Goal: Information Seeking & Learning: Learn about a topic

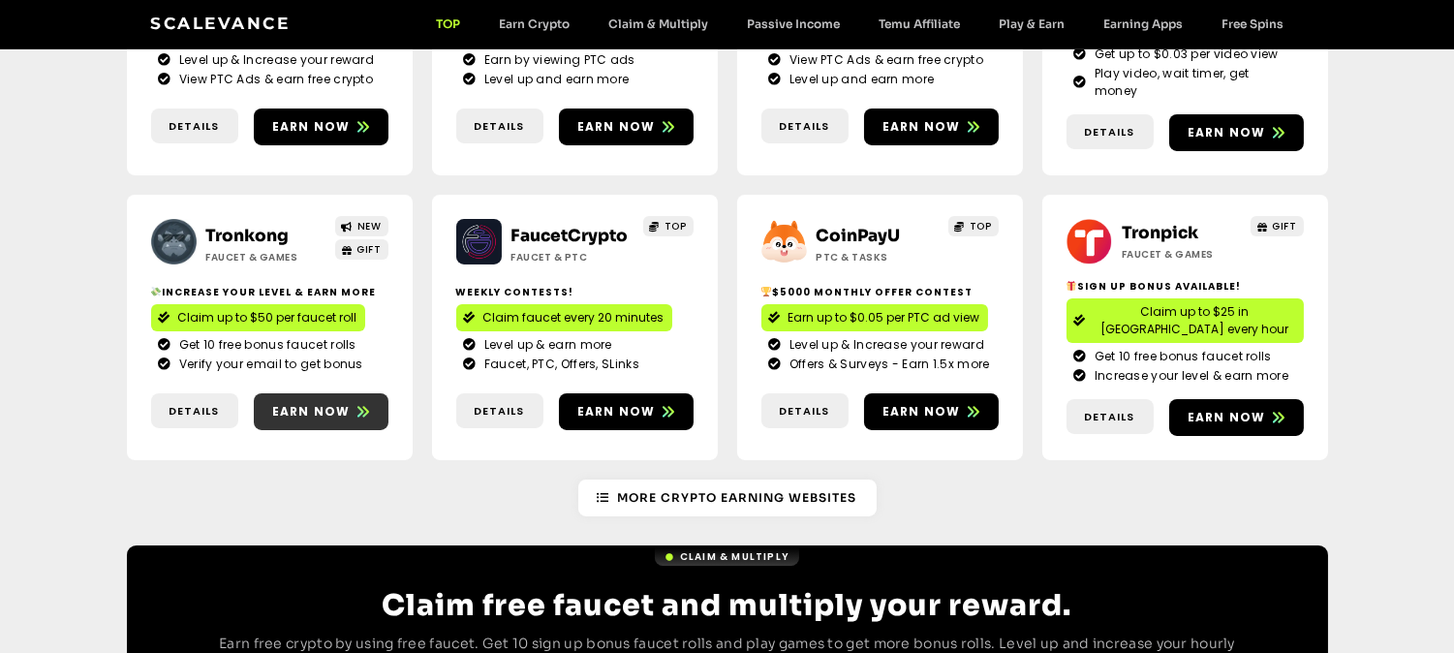
scroll to position [484, 0]
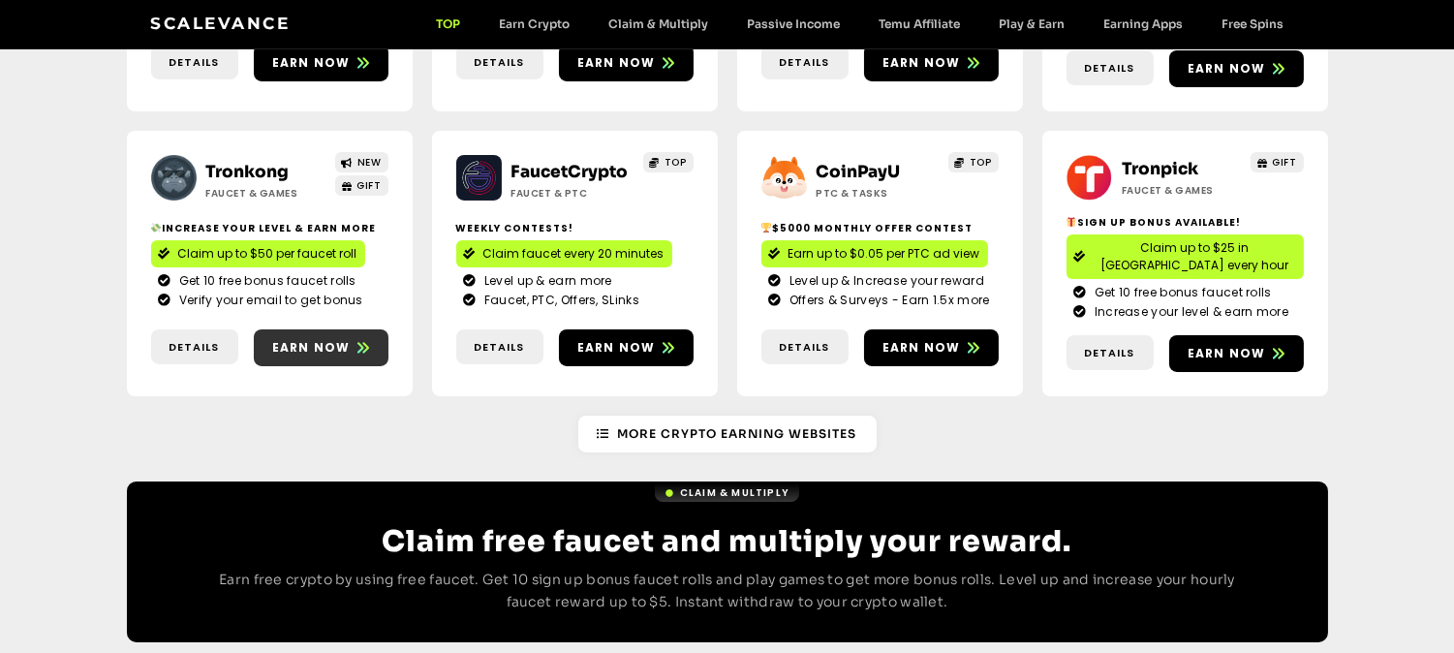
click at [345, 339] on span "Earn now" at bounding box center [311, 347] width 78 height 17
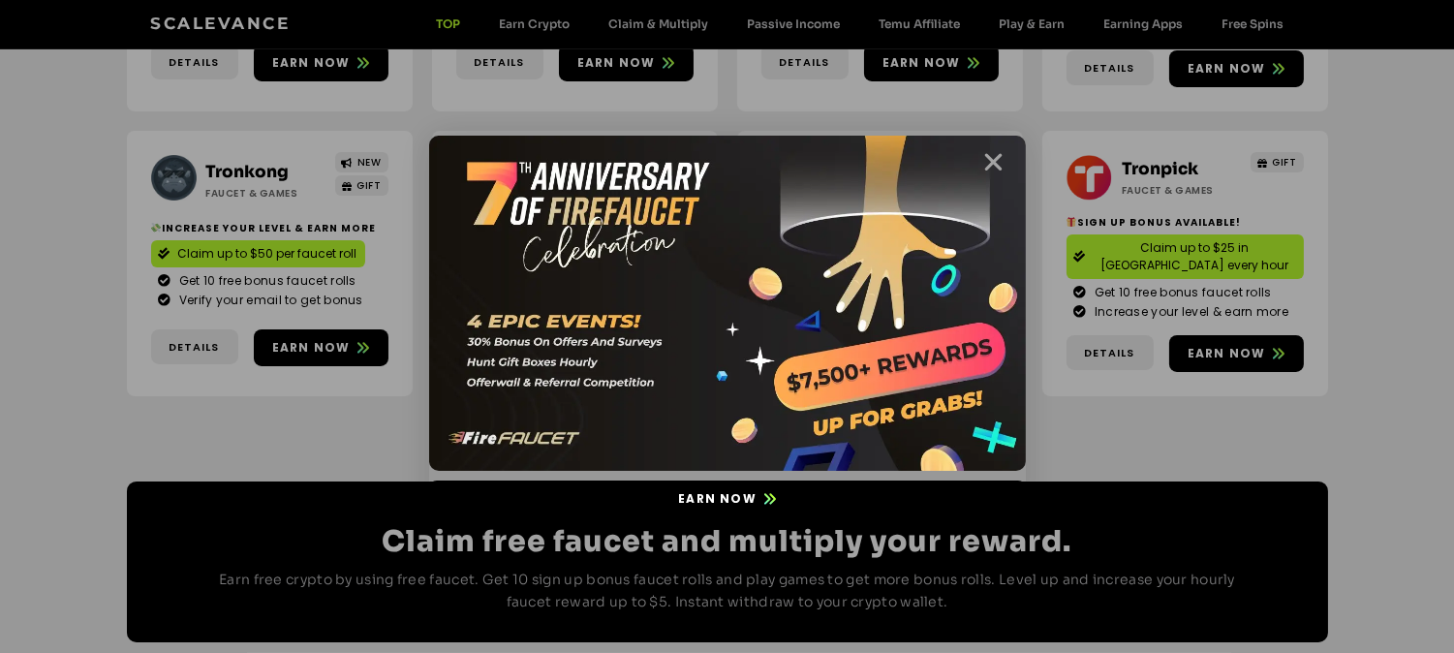
click at [992, 166] on icon "Close" at bounding box center [994, 162] width 24 height 24
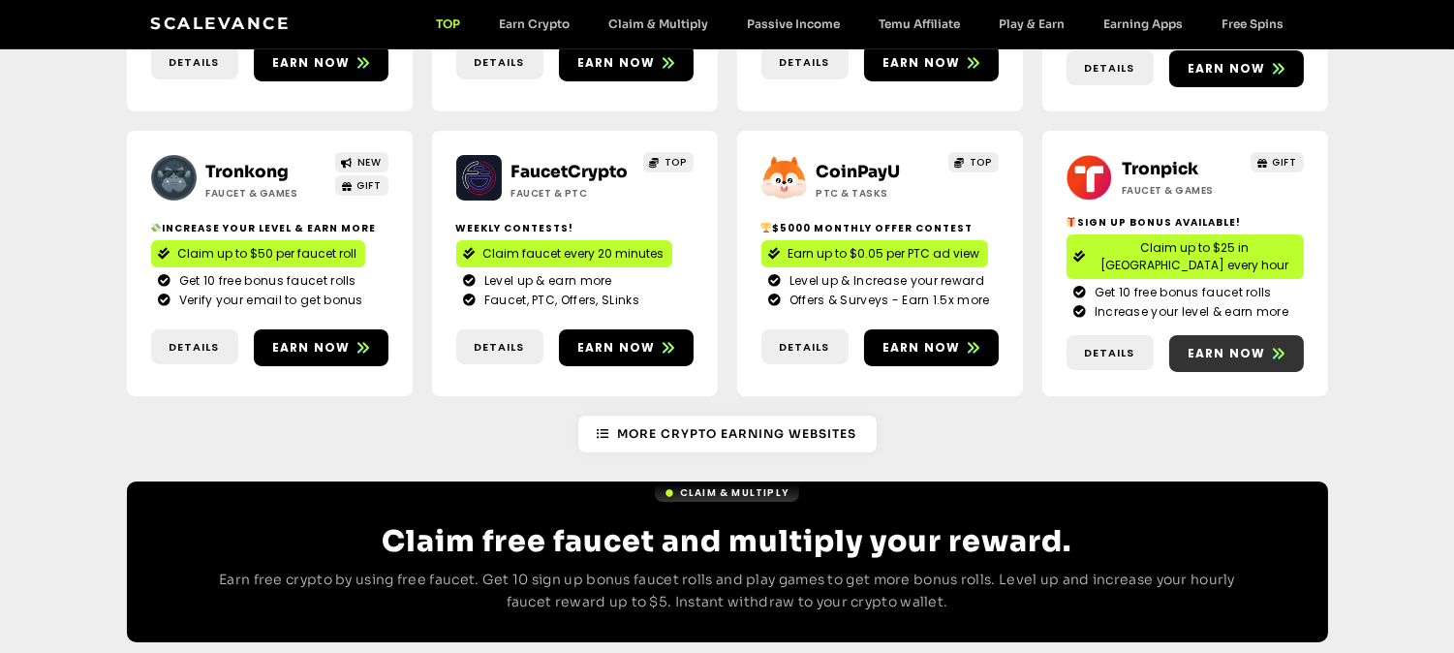
click at [1227, 345] on span "Earn now" at bounding box center [1227, 353] width 78 height 17
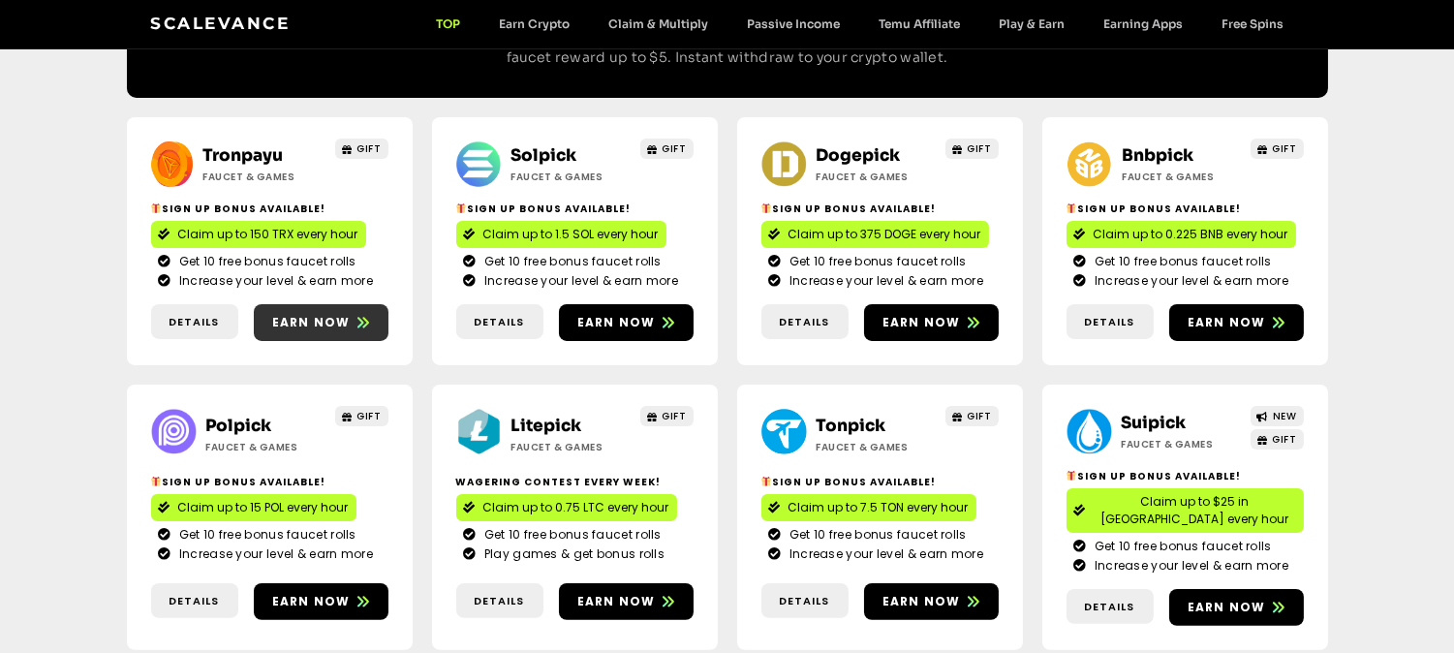
scroll to position [1054, 0]
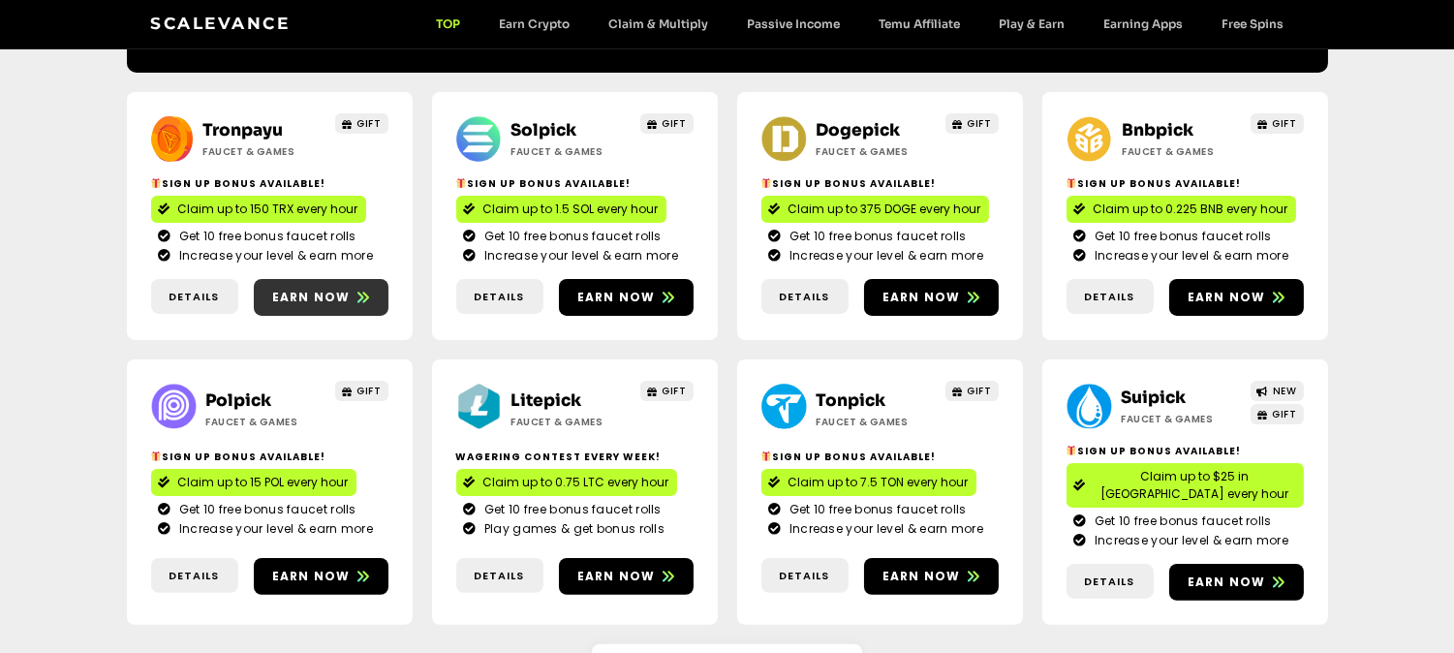
click at [347, 289] on span "Earn now" at bounding box center [321, 297] width 135 height 17
click at [644, 289] on span "Earn now" at bounding box center [616, 297] width 78 height 17
click at [946, 289] on span "Earn now" at bounding box center [922, 297] width 78 height 17
click at [969, 292] on icon at bounding box center [974, 298] width 12 height 12
click at [1244, 289] on span "Earn now" at bounding box center [1227, 297] width 78 height 17
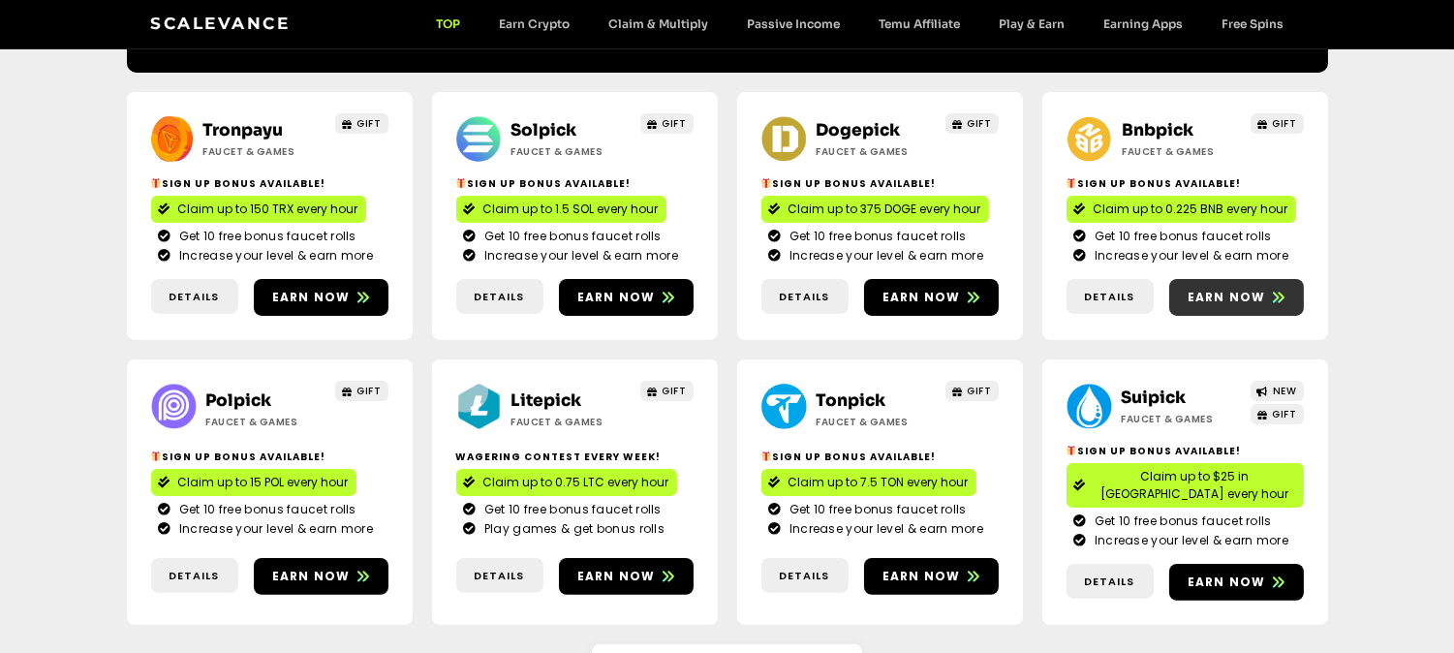
click at [1230, 289] on span "Earn now" at bounding box center [1227, 297] width 78 height 17
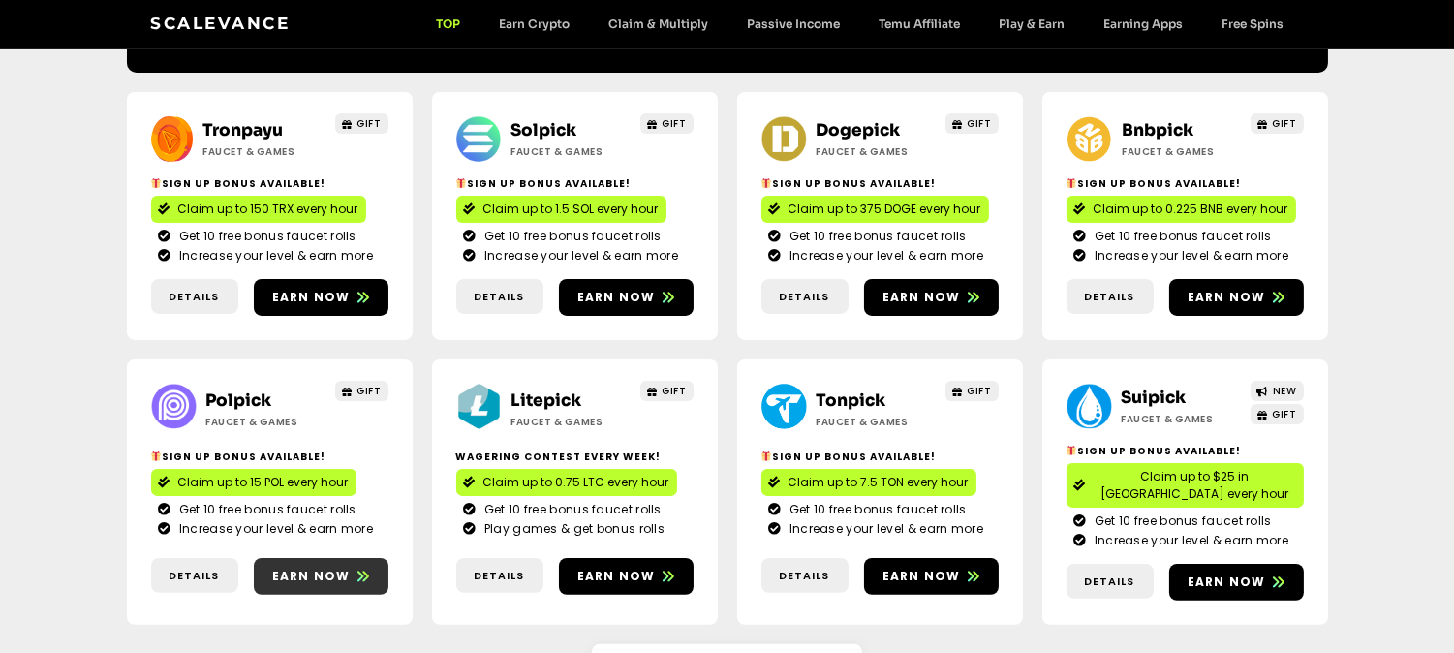
click at [344, 568] on span "Earn now" at bounding box center [311, 576] width 78 height 17
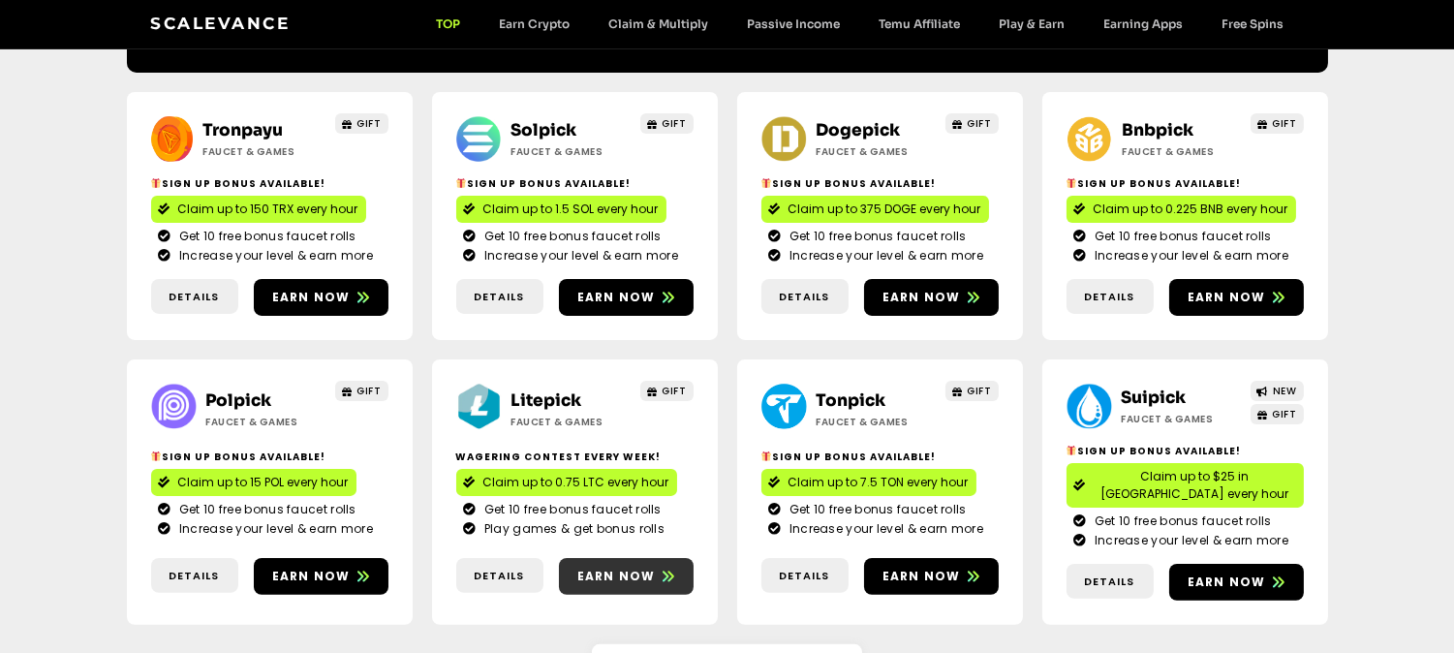
click at [663, 568] on span at bounding box center [669, 576] width 12 height 17
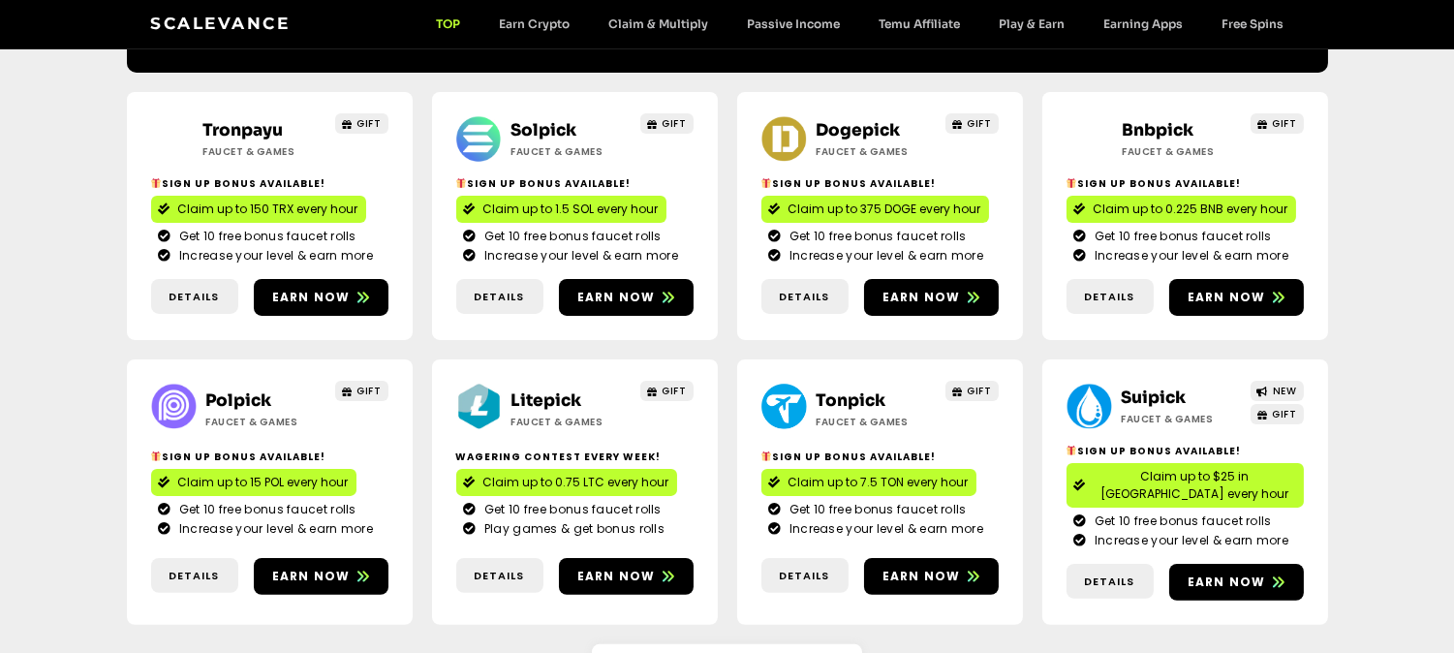
scroll to position [1054, 0]
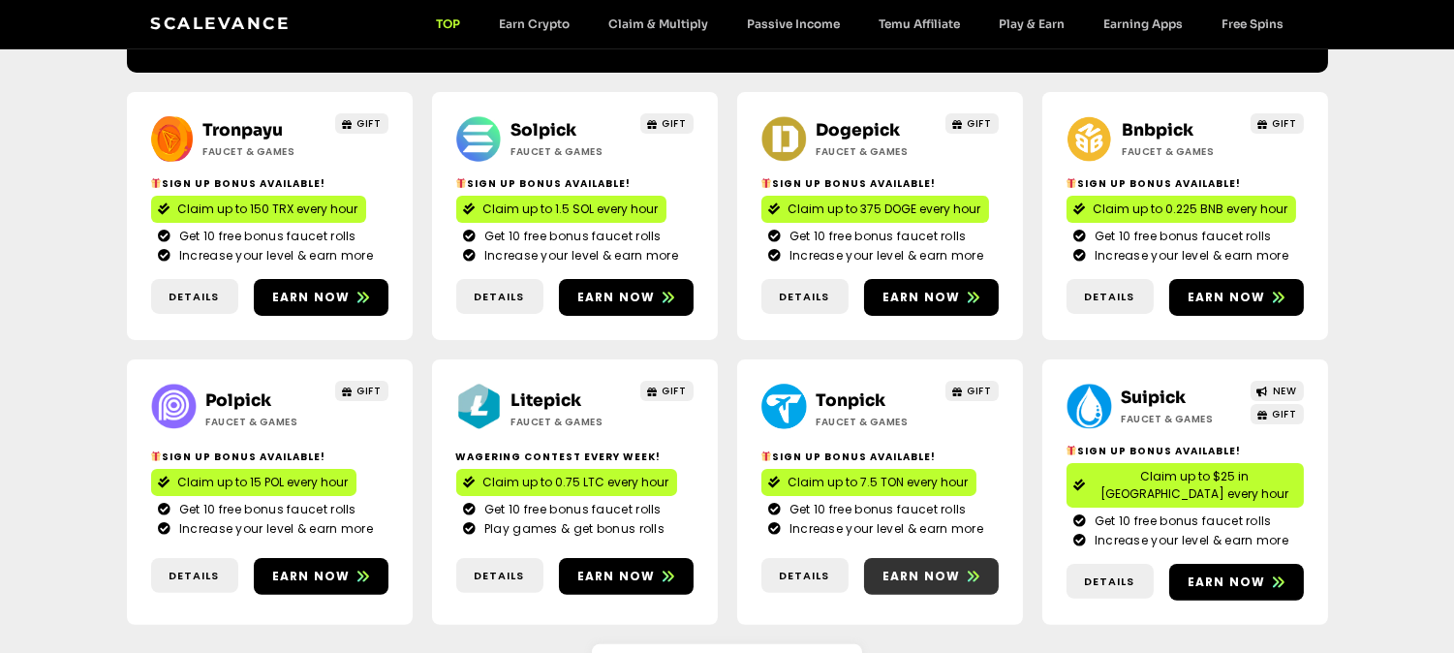
click at [959, 568] on span "Earn now" at bounding box center [931, 576] width 135 height 17
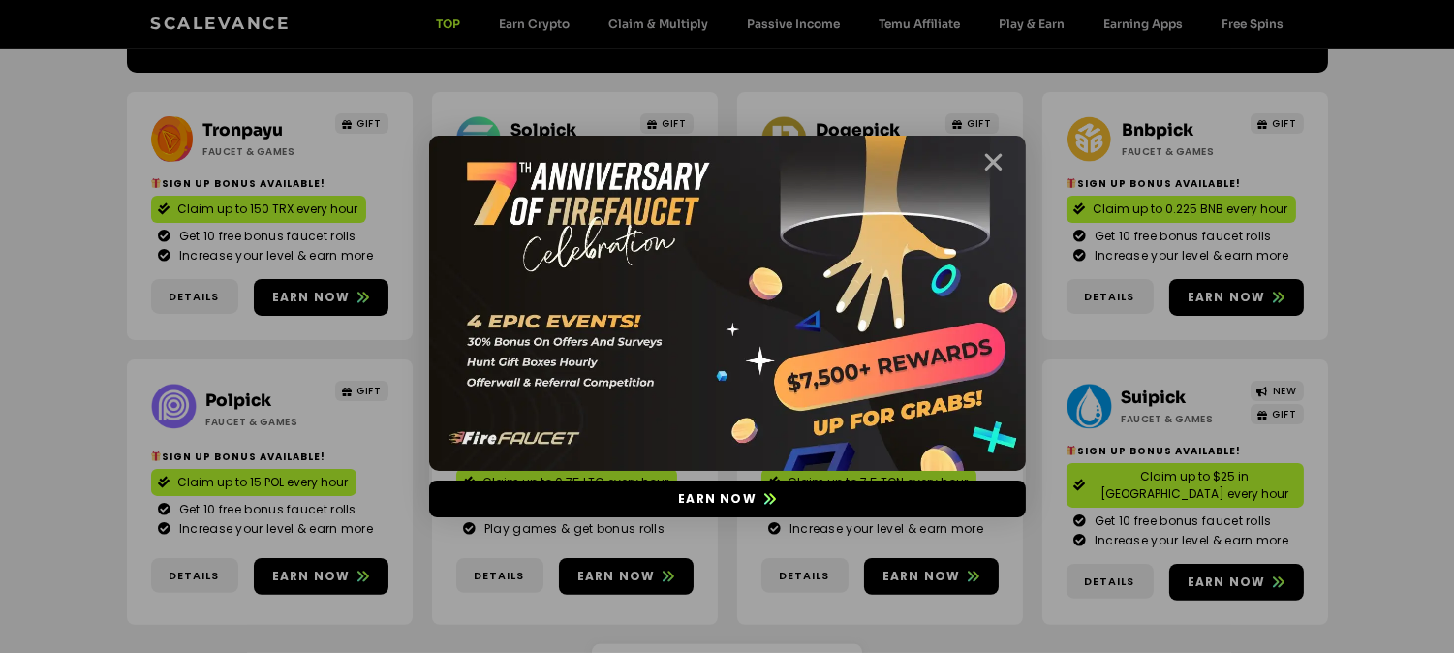
click at [985, 168] on icon "Close" at bounding box center [994, 162] width 24 height 24
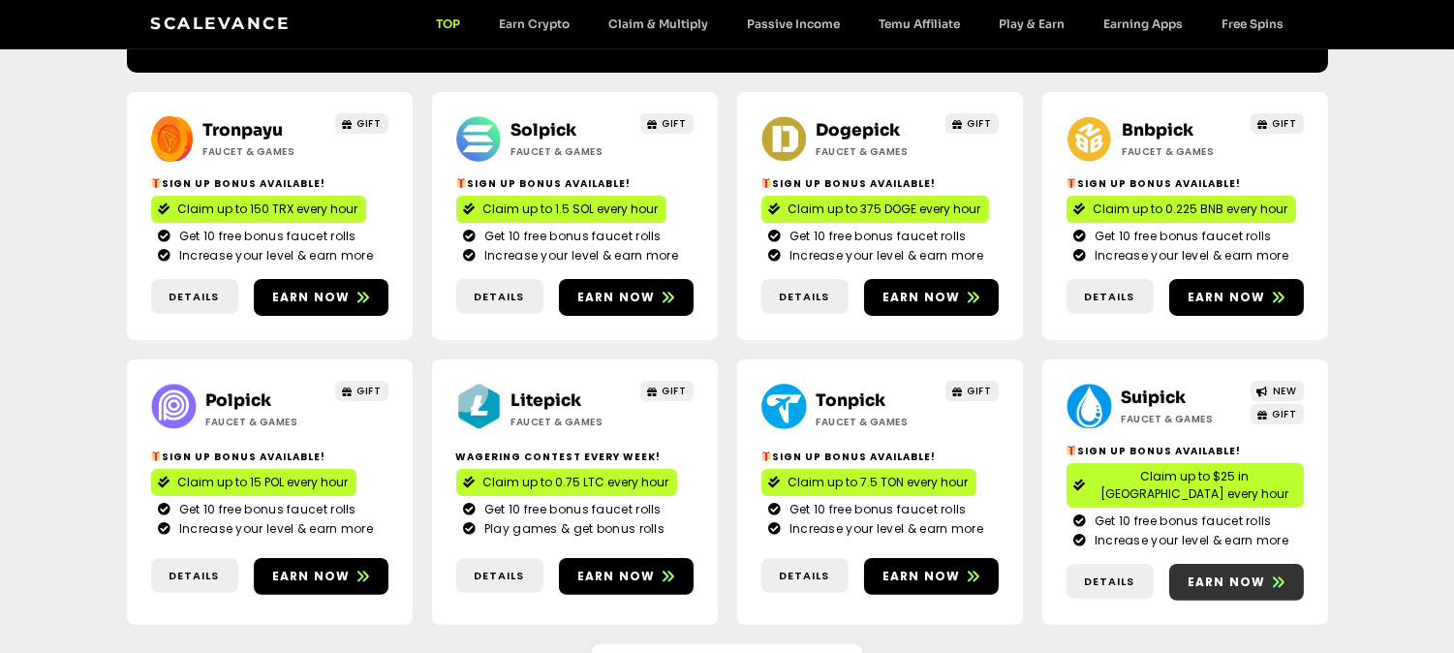
click at [1275, 576] on icon at bounding box center [1279, 582] width 12 height 12
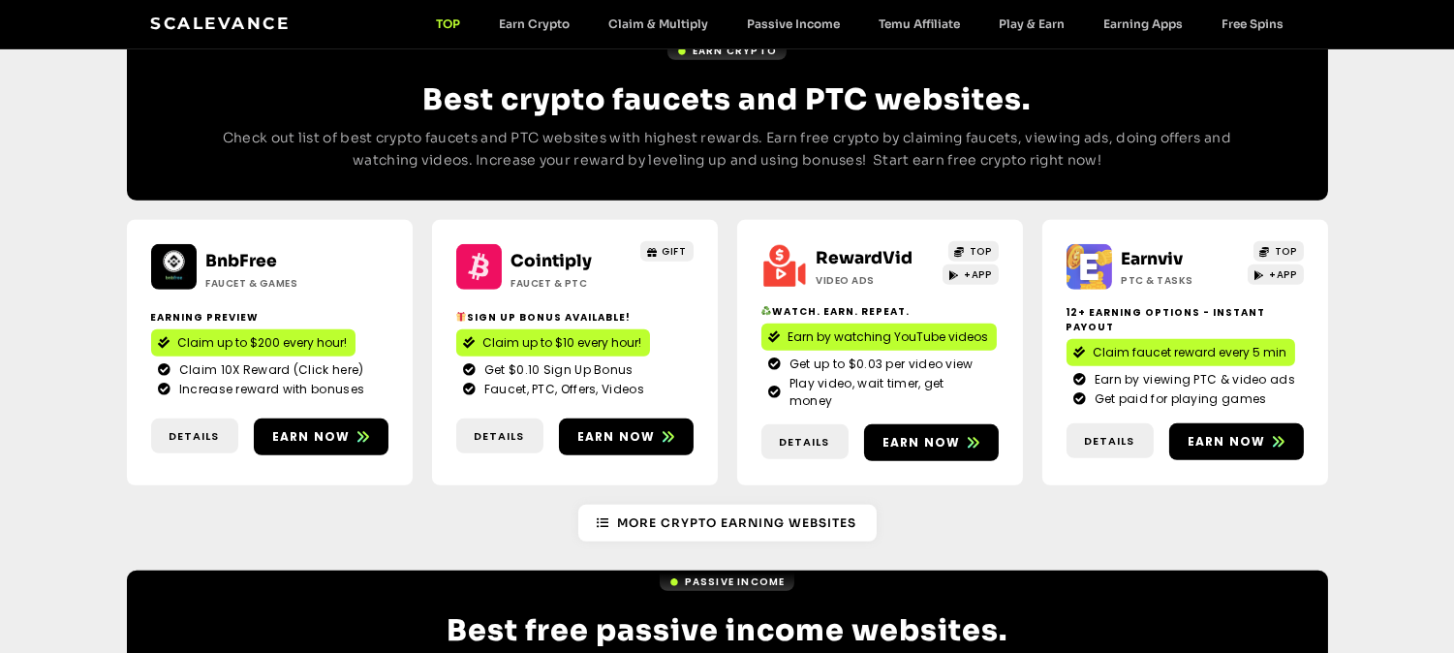
scroll to position [1755, 0]
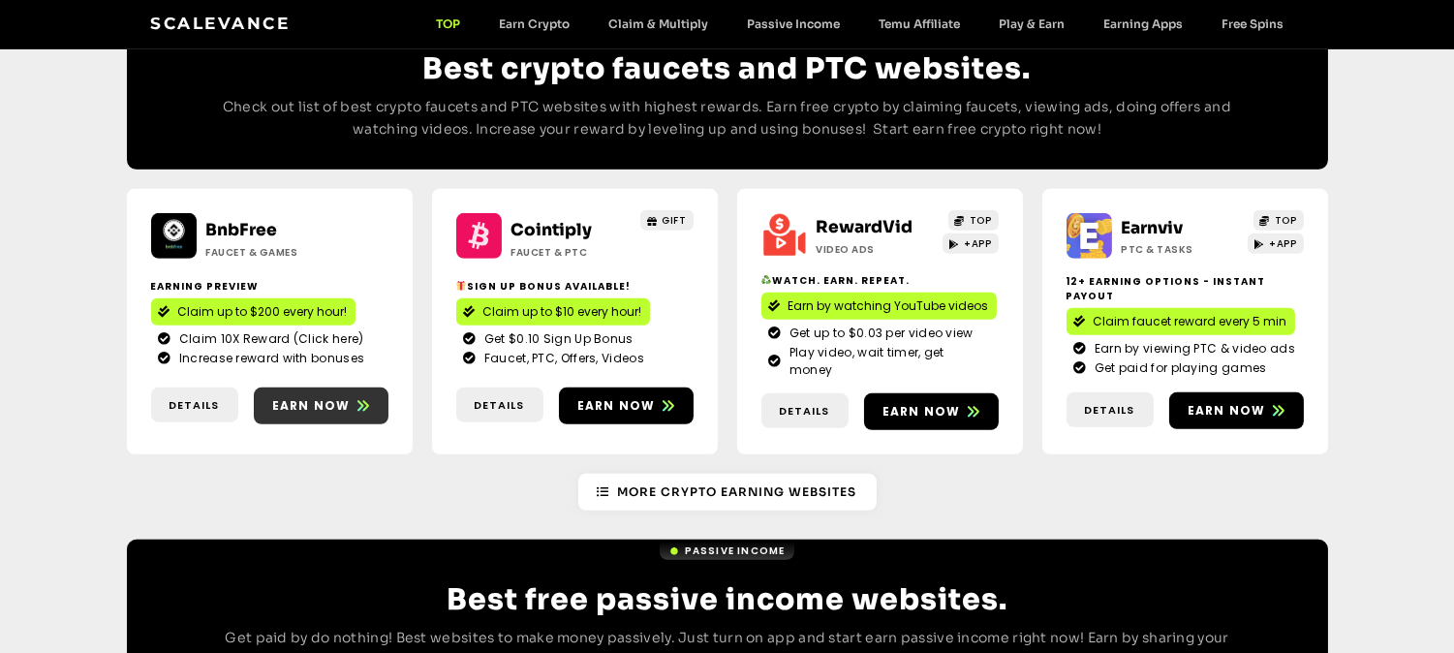
click at [325, 397] on span "Earn now" at bounding box center [311, 405] width 78 height 17
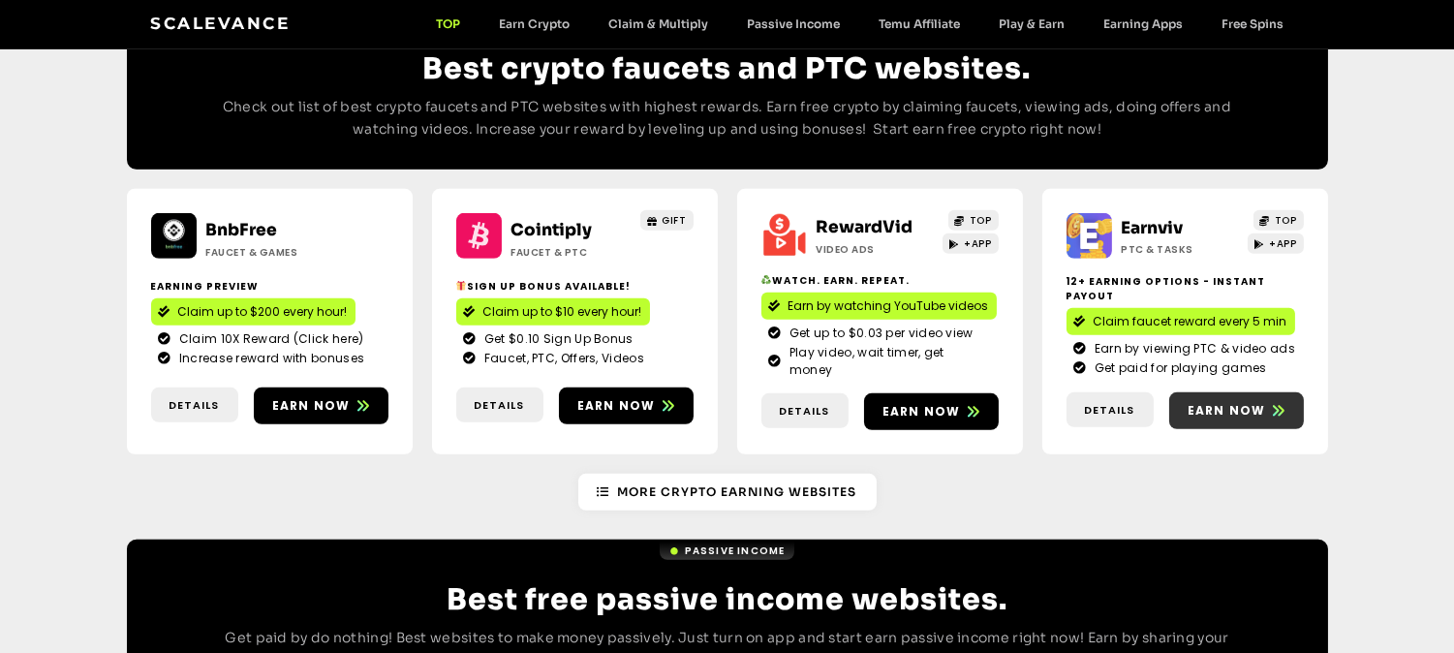
click at [1238, 402] on span "Earn now" at bounding box center [1227, 410] width 78 height 17
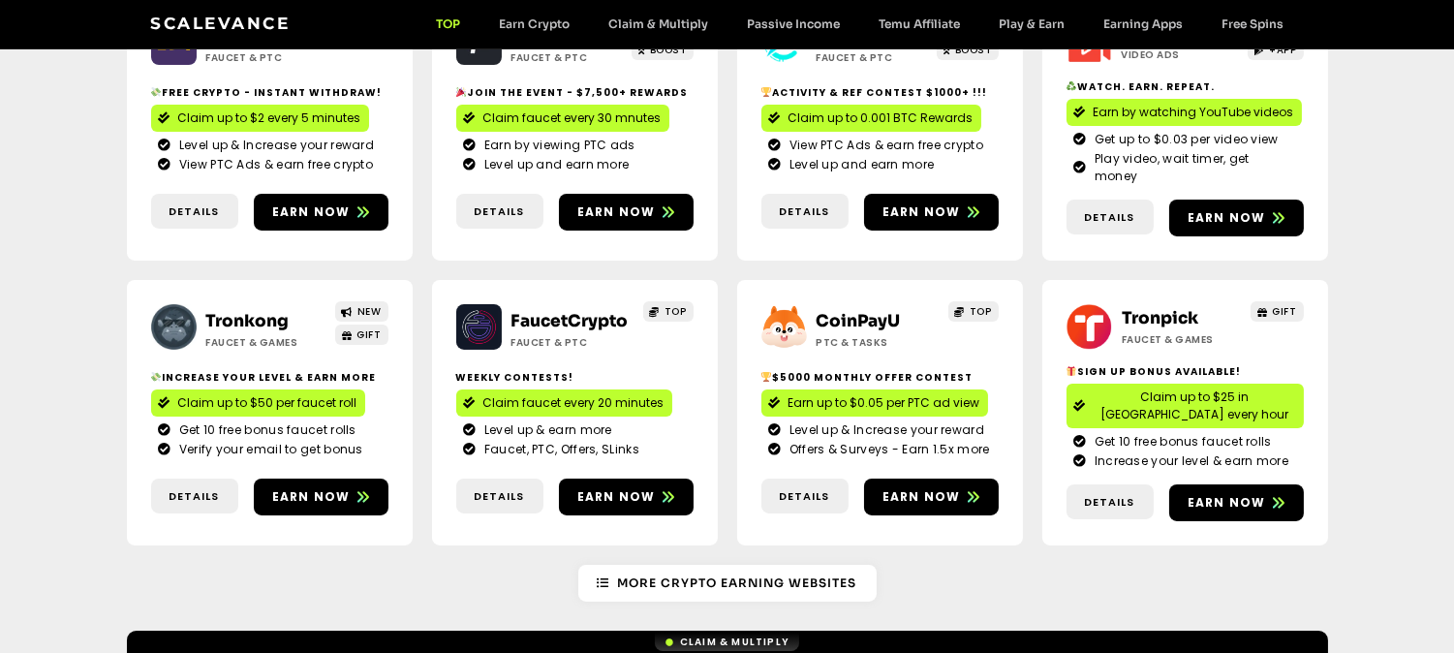
scroll to position [336, 0]
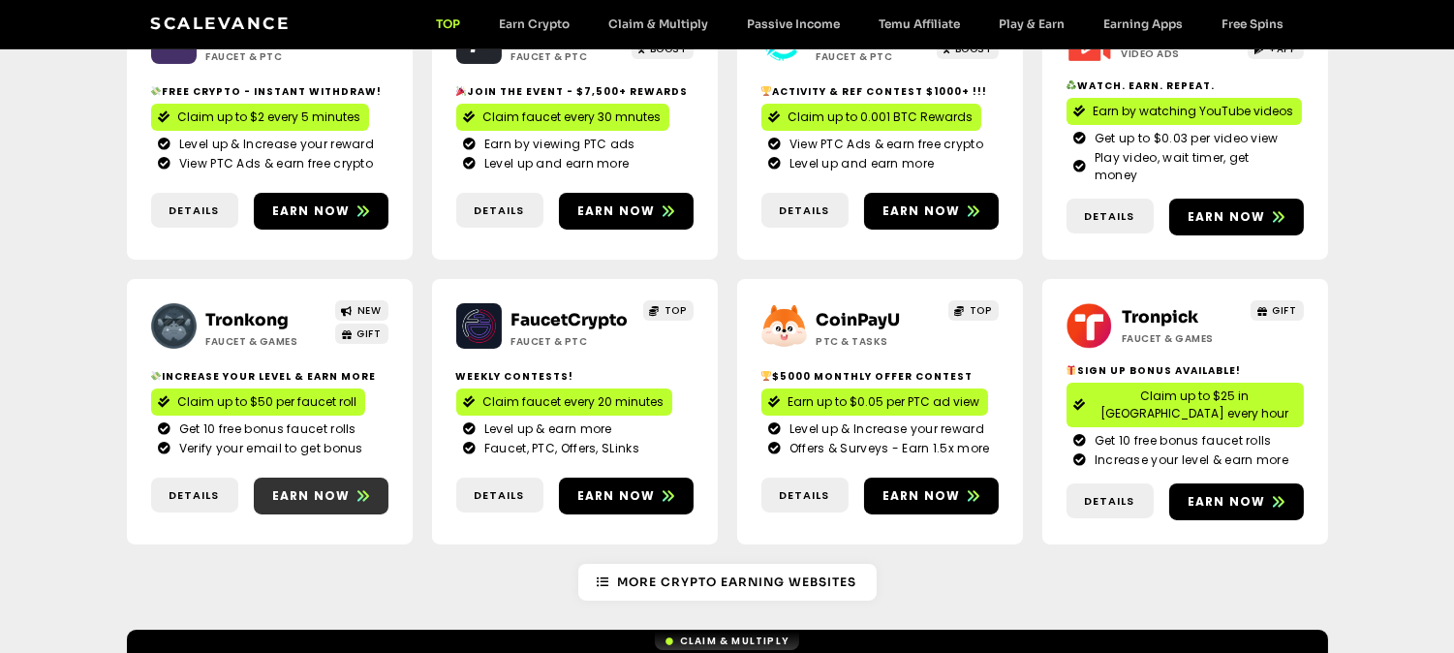
click at [349, 487] on span "Earn now" at bounding box center [321, 495] width 135 height 17
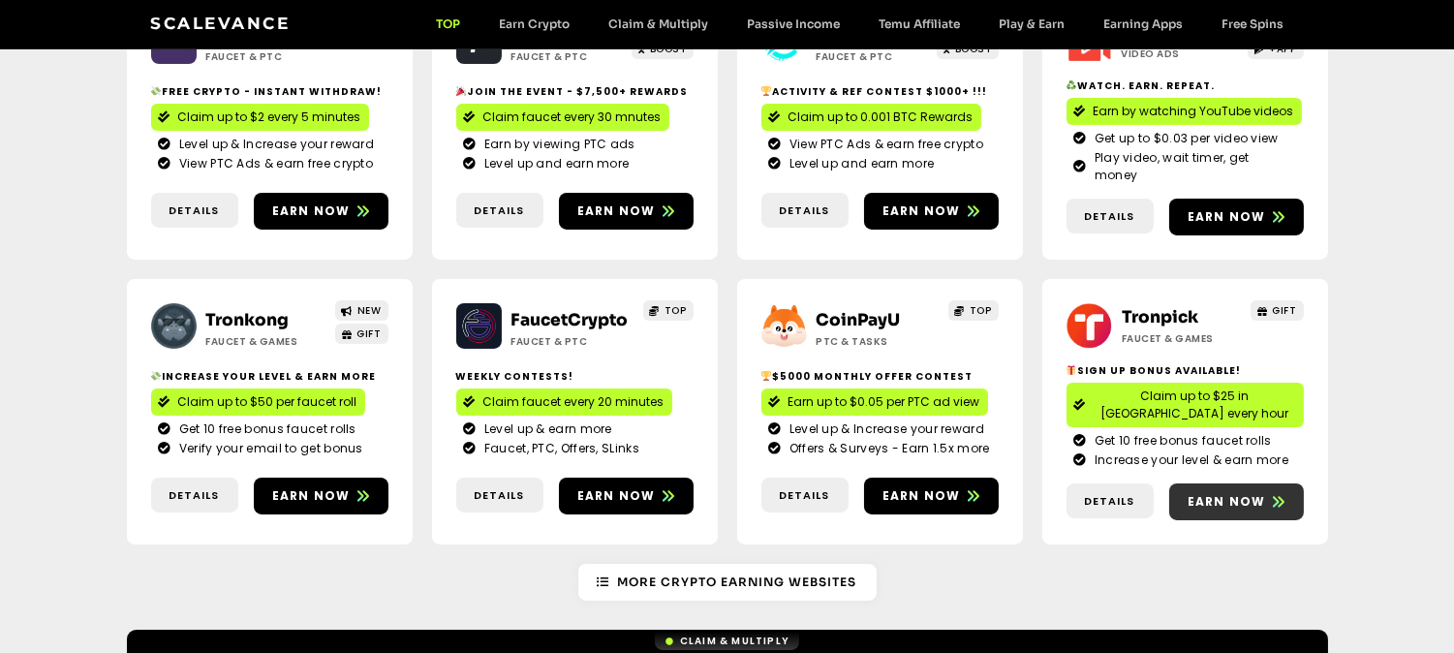
click at [1264, 493] on span "Earn now" at bounding box center [1236, 501] width 135 height 17
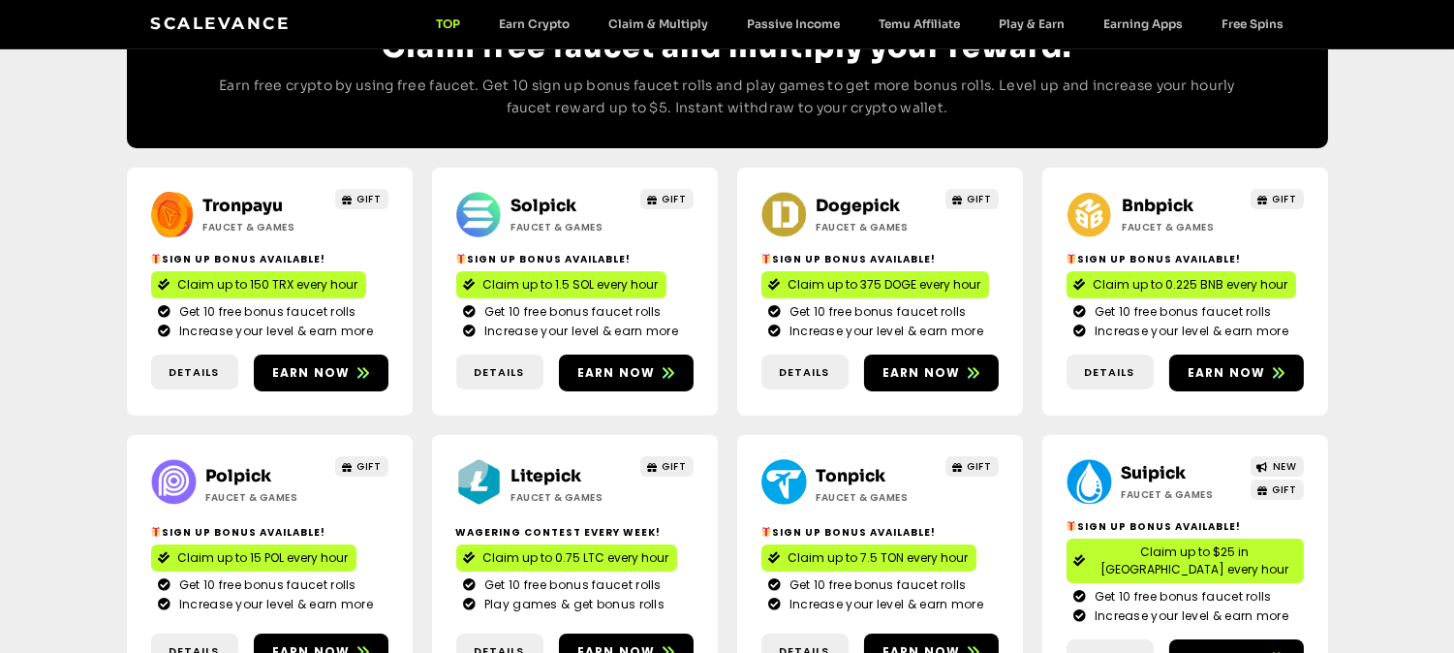
scroll to position [1009, 0]
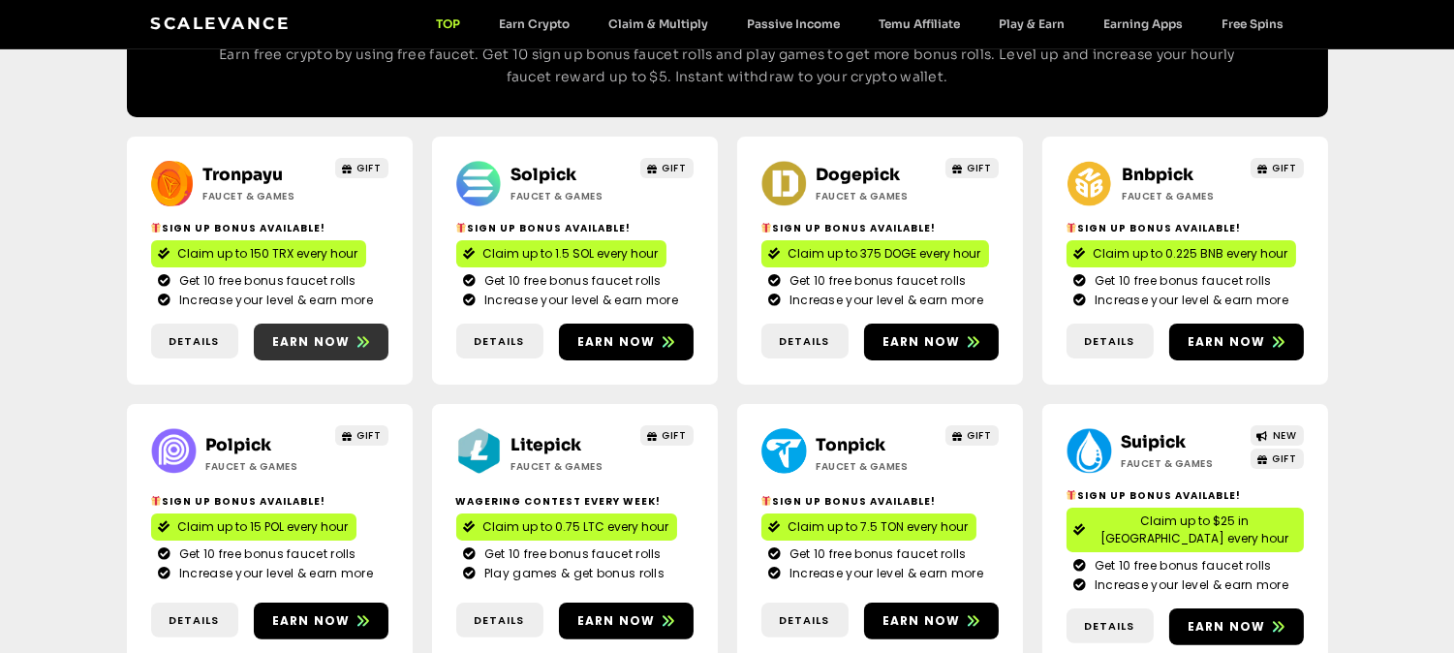
click at [358, 336] on icon at bounding box center [363, 342] width 12 height 12
click at [643, 333] on span "Earn now" at bounding box center [616, 341] width 78 height 17
click at [963, 333] on span "Earn now" at bounding box center [931, 341] width 135 height 17
click at [1253, 333] on span "Earn now" at bounding box center [1227, 341] width 78 height 17
click at [1224, 333] on span "Earn now" at bounding box center [1227, 341] width 78 height 17
